Goal: Obtain resource: Download file/media

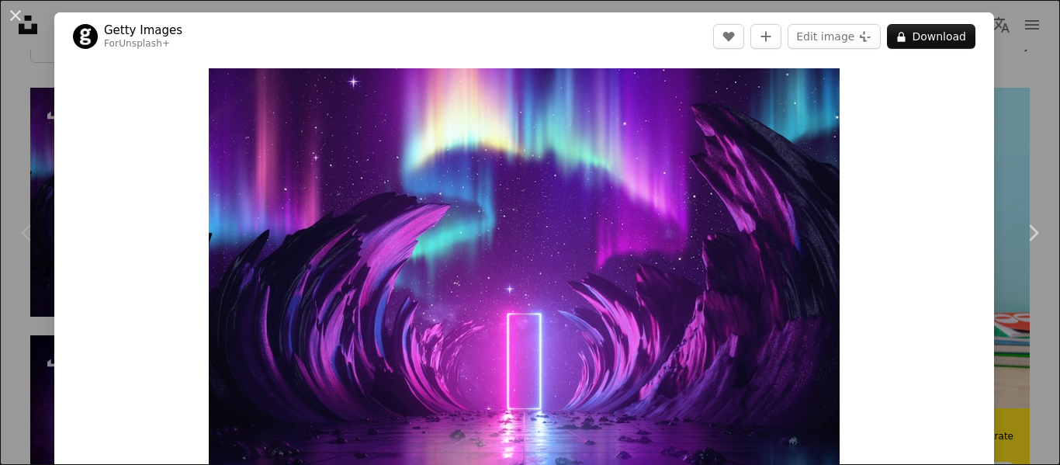
scroll to position [340, 0]
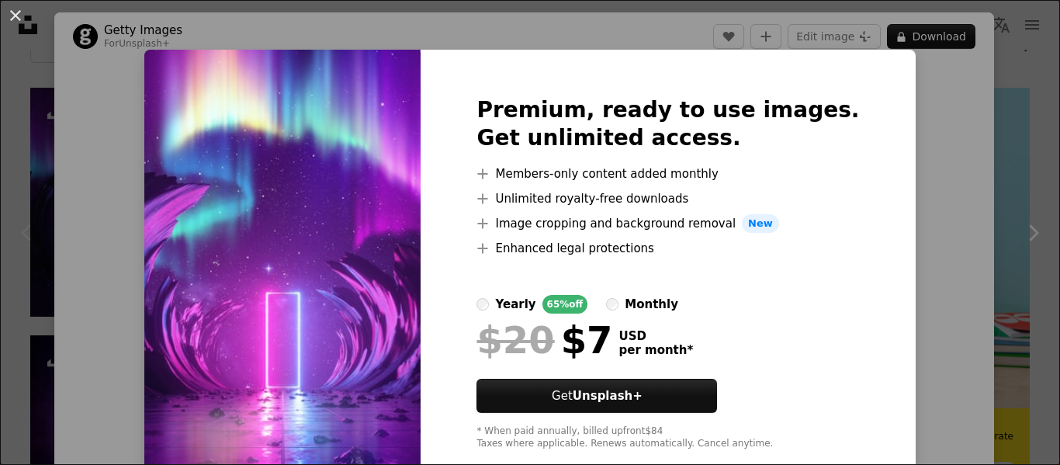
click at [1020, 139] on div "An X shape Premium, ready to use images. Get unlimited access. A plus sign Memb…" at bounding box center [530, 232] width 1060 height 465
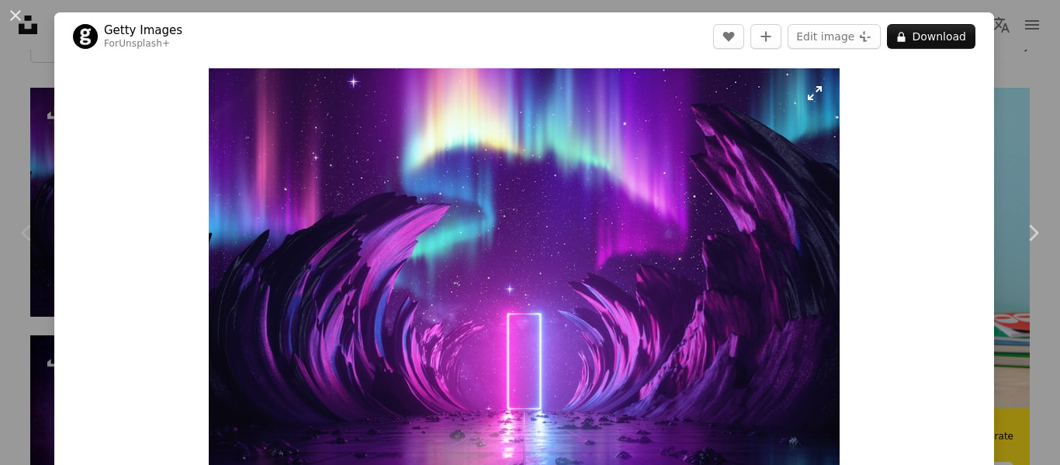
click at [824, 91] on img "Zoom in on this image" at bounding box center [524, 293] width 631 height 451
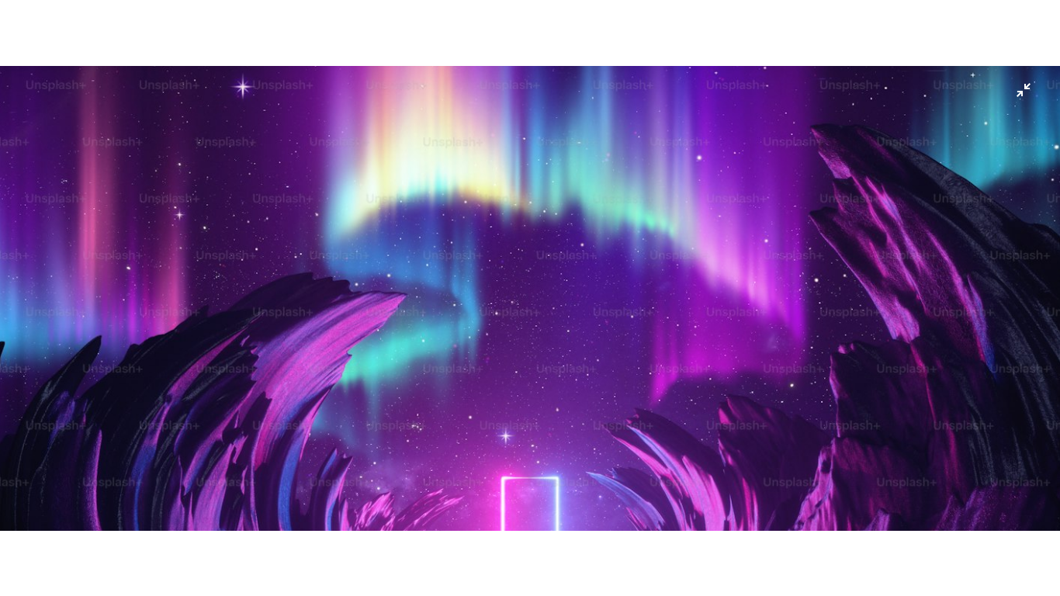
scroll to position [147, 0]
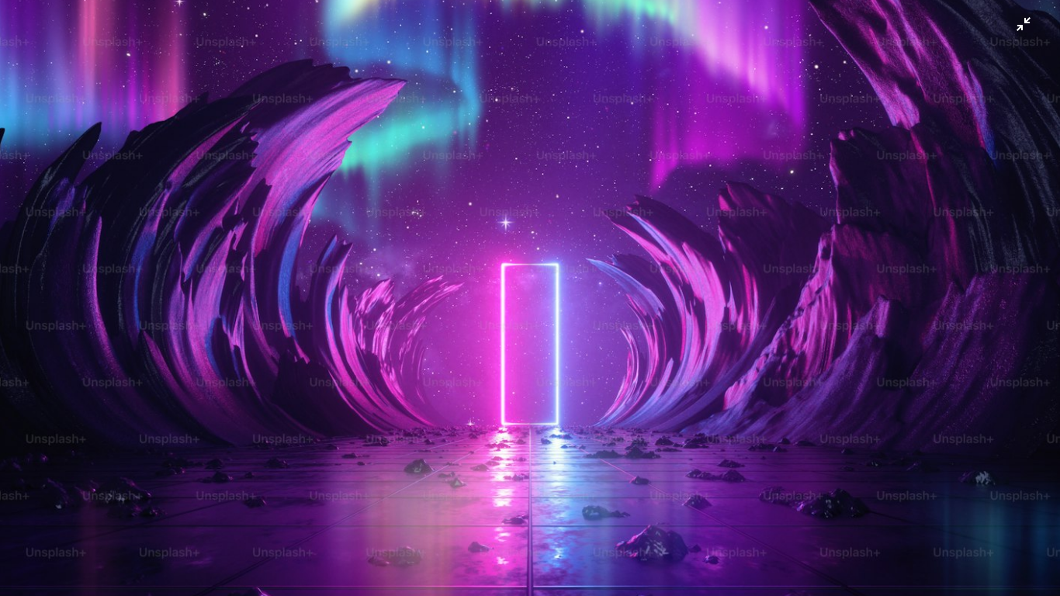
click at [1027, 20] on img "Zoom out on this image" at bounding box center [530, 231] width 1062 height 758
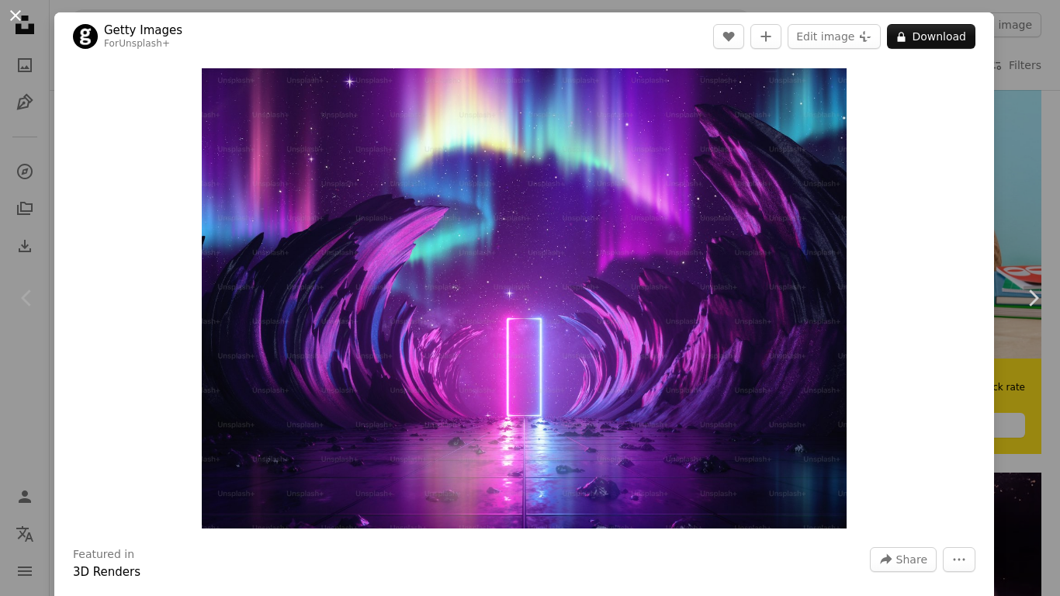
click at [19, 7] on button "An X shape" at bounding box center [15, 15] width 19 height 19
